Goal: Go to known website: Access a specific website the user already knows

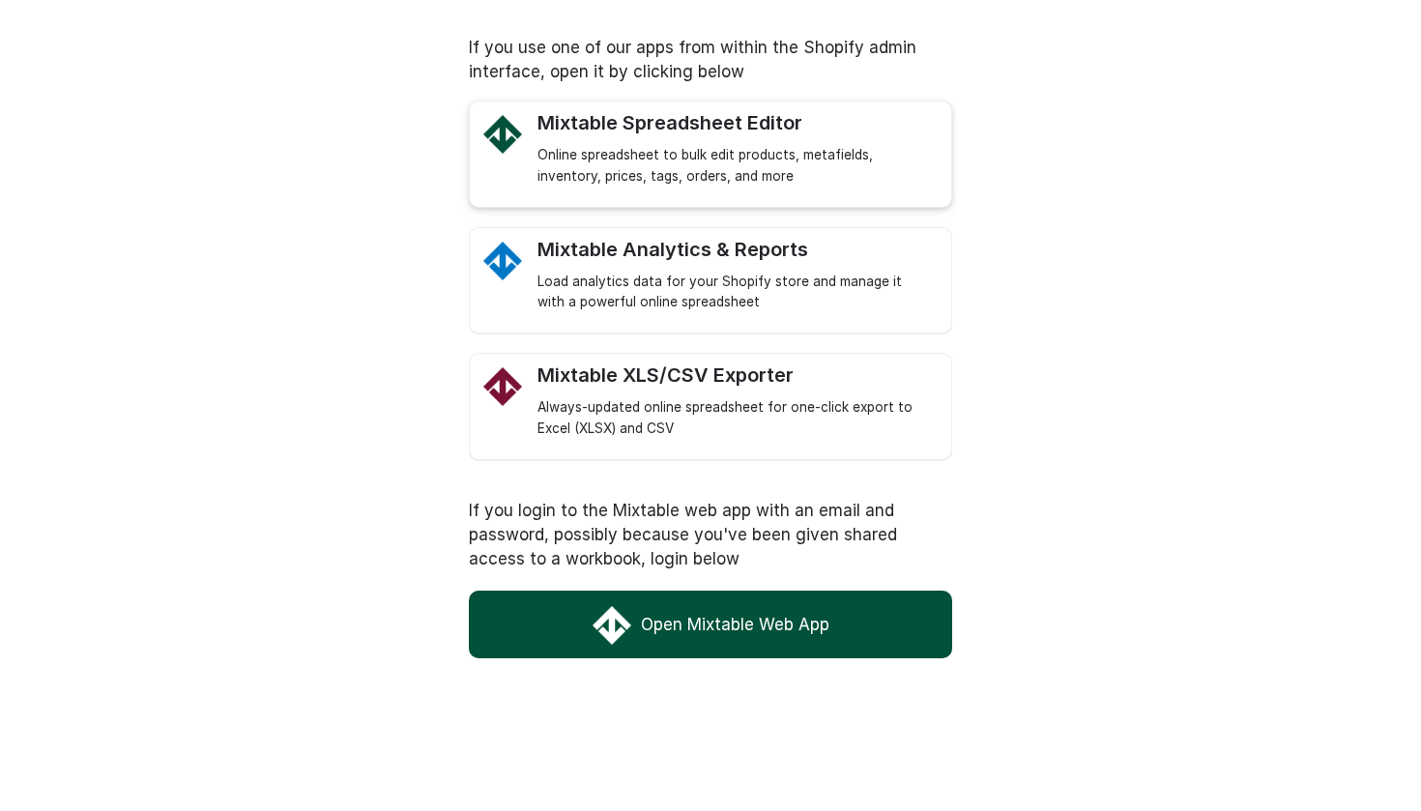
click at [535, 164] on div "Mixtable Spreadsheet Editor Online spreadsheet to bulk edit products, metafield…" at bounding box center [710, 154] width 483 height 107
click at [521, 639] on link "Open Mixtable Web App" at bounding box center [710, 625] width 483 height 68
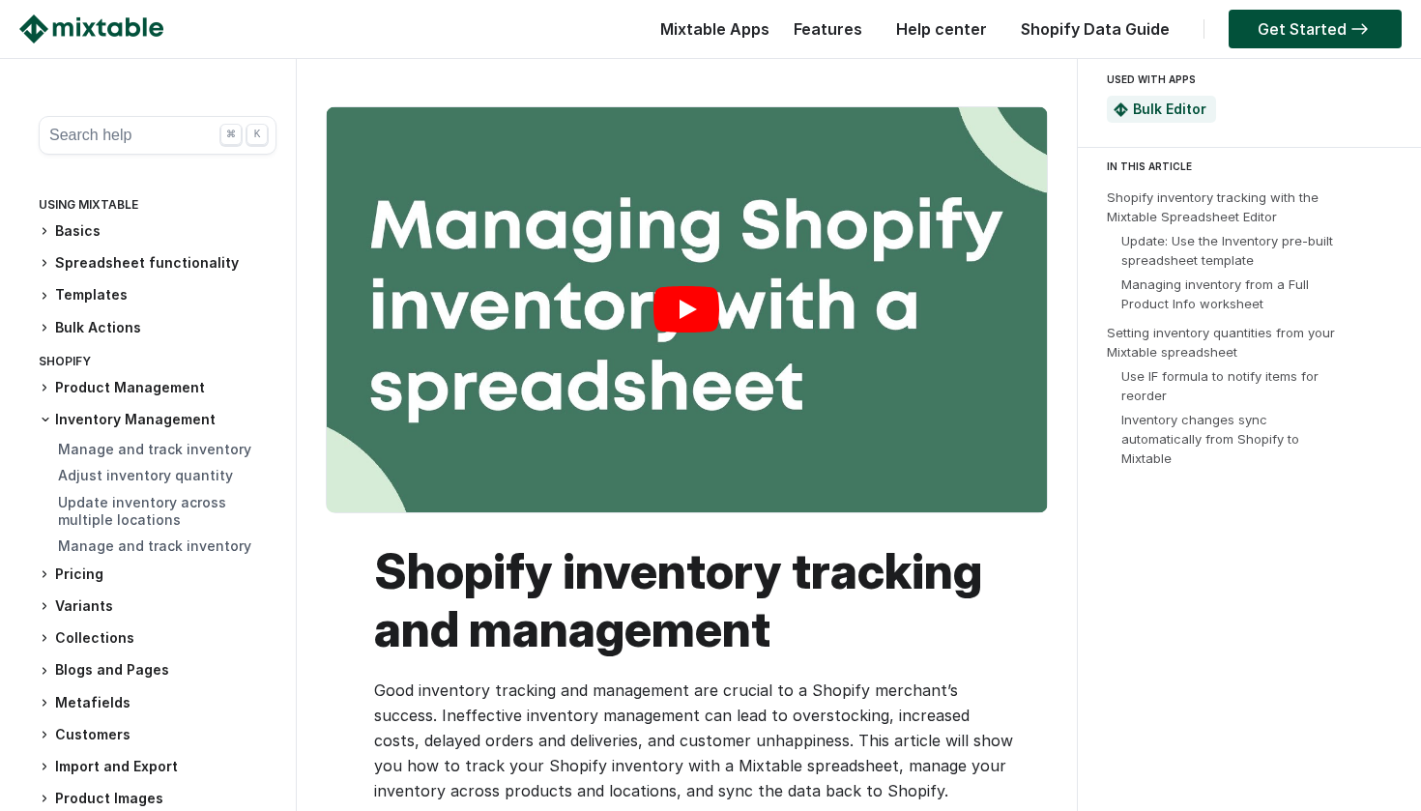
click at [694, 303] on link "Play" at bounding box center [687, 309] width 720 height 405
click at [1304, 39] on link "Get Started" at bounding box center [1315, 29] width 173 height 39
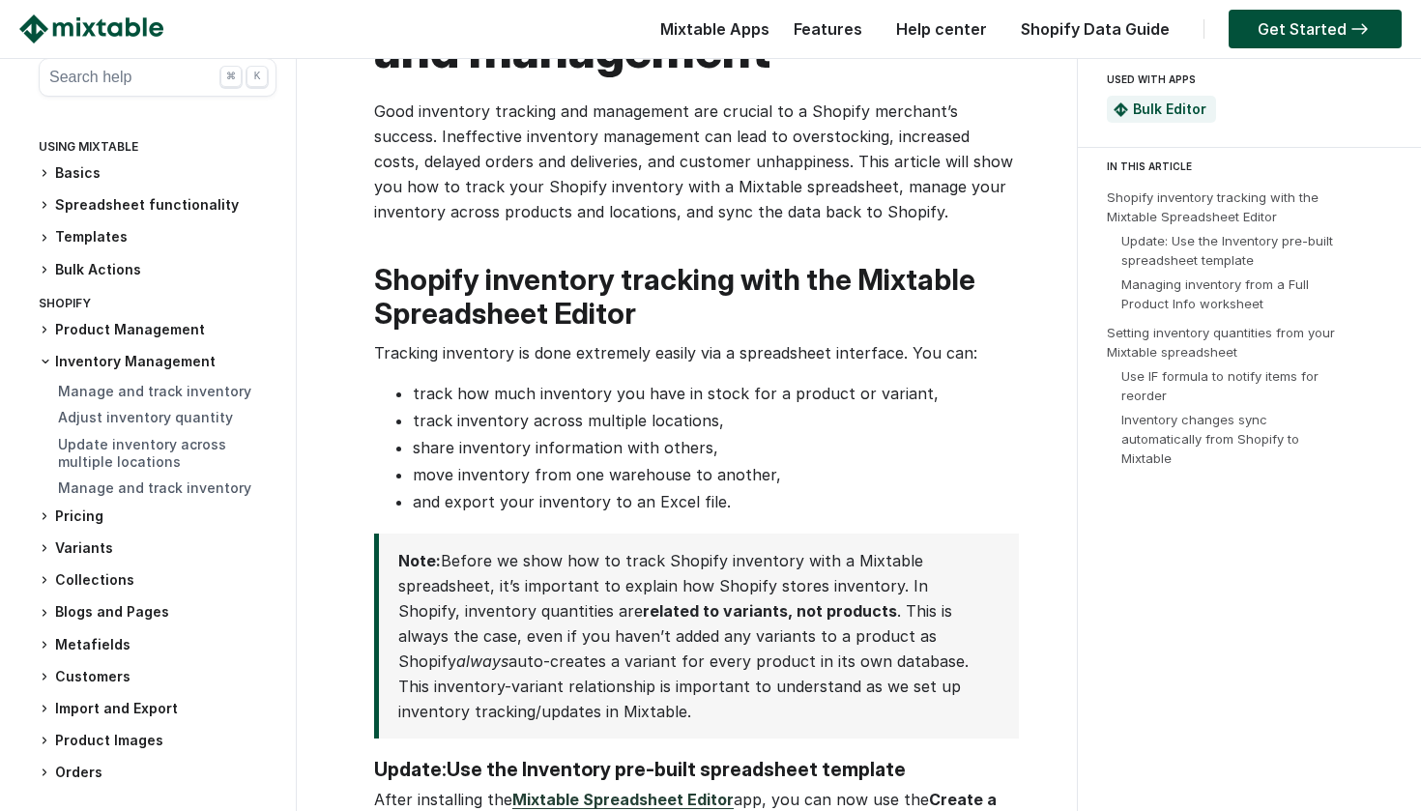
scroll to position [580, 0]
click at [1270, 31] on link "Get Started" at bounding box center [1315, 29] width 173 height 39
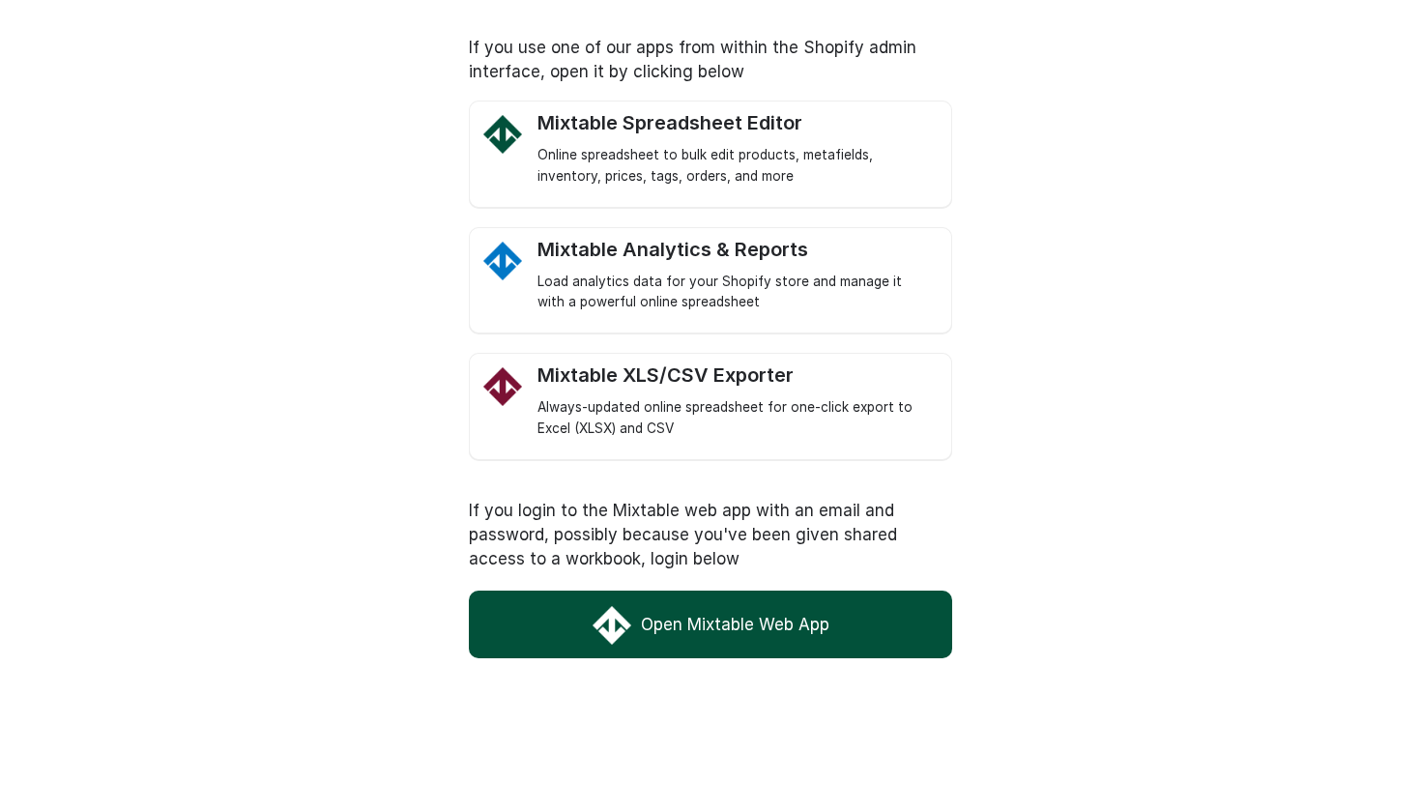
click at [681, 642] on link "Open Mixtable Web App" at bounding box center [710, 625] width 483 height 68
click at [828, 607] on link "Open Mixtable Web App" at bounding box center [710, 625] width 483 height 68
click at [629, 603] on link "Open Mixtable Web App" at bounding box center [710, 625] width 483 height 68
